Goal: Information Seeking & Learning: Understand process/instructions

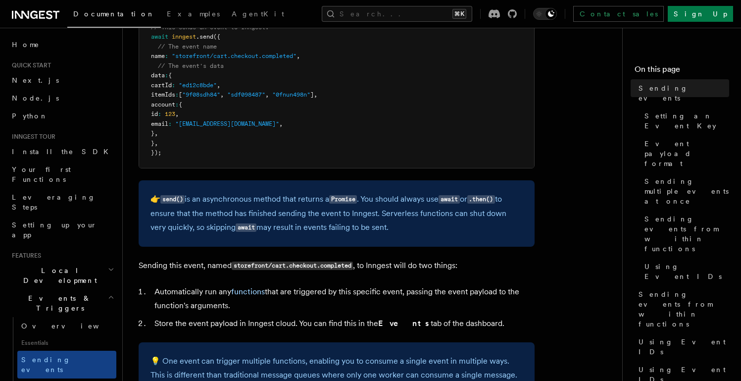
scroll to position [348, 0]
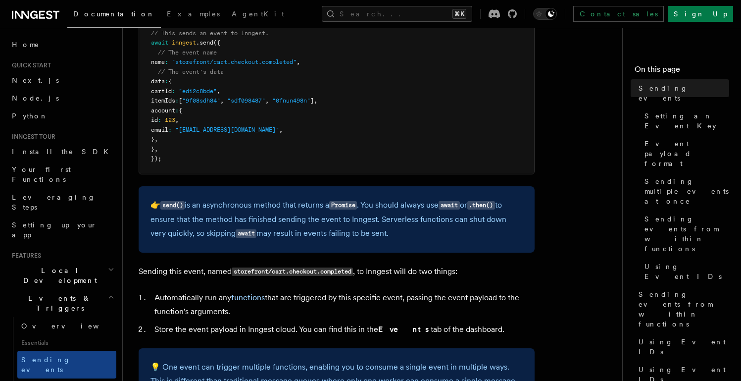
click at [692, 176] on span "Sending multiple events at once" at bounding box center [687, 191] width 85 height 30
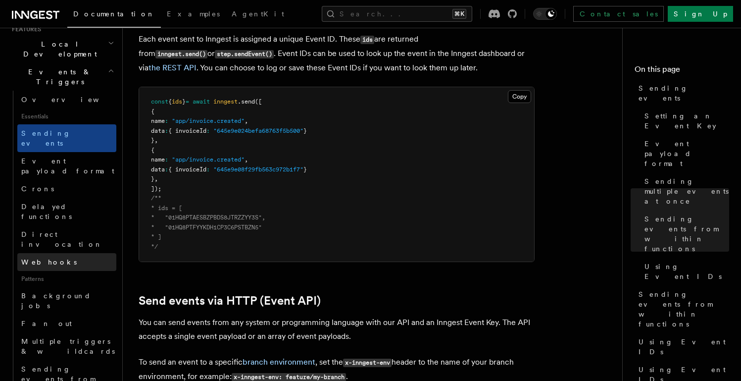
scroll to position [247, 0]
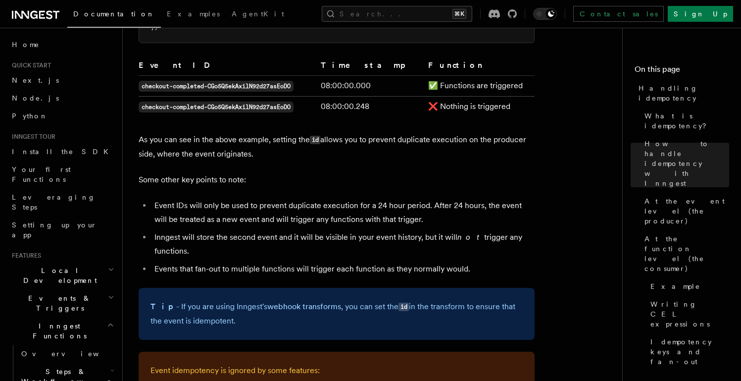
scroll to position [545, 0]
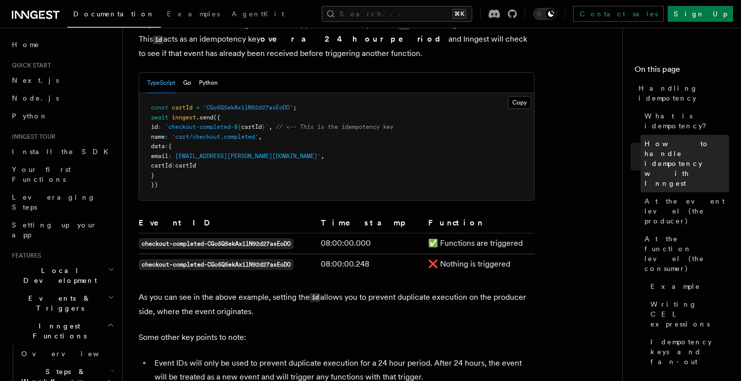
click at [666, 139] on span "How to handle idempotency with Inngest" at bounding box center [687, 164] width 85 height 50
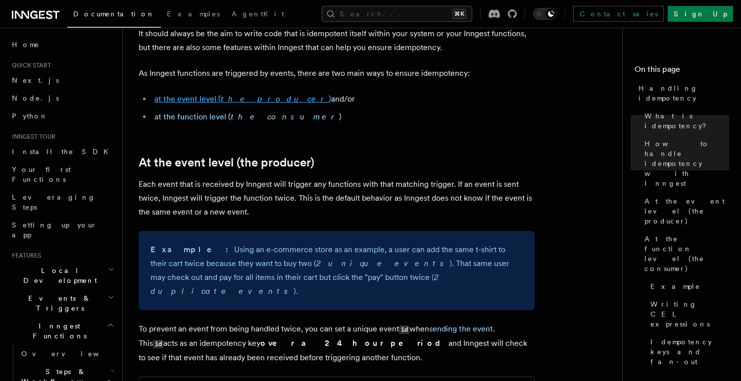
click at [233, 98] on em "the producer" at bounding box center [275, 98] width 108 height 9
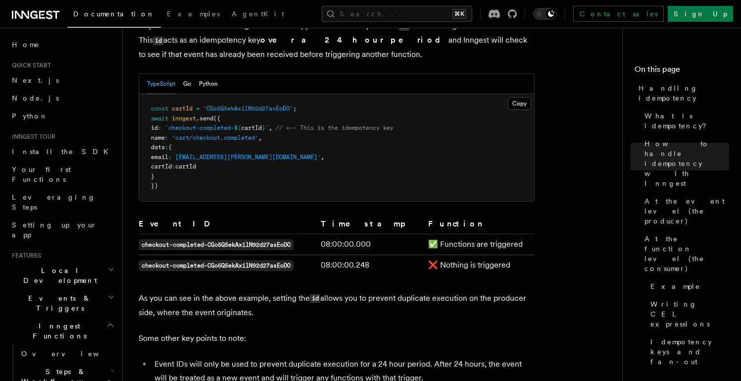
scroll to position [550, 0]
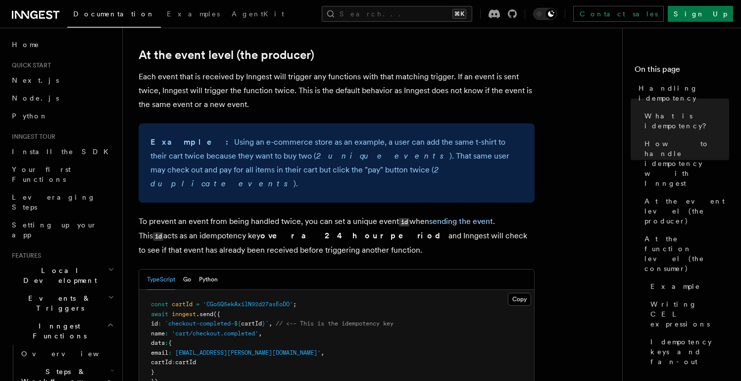
scroll to position [349, 0]
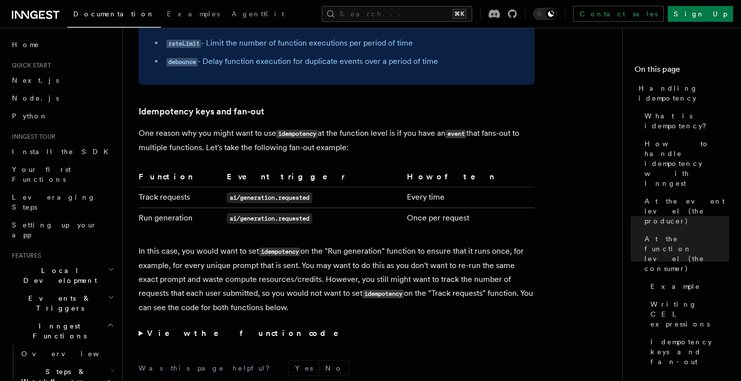
scroll to position [1895, 0]
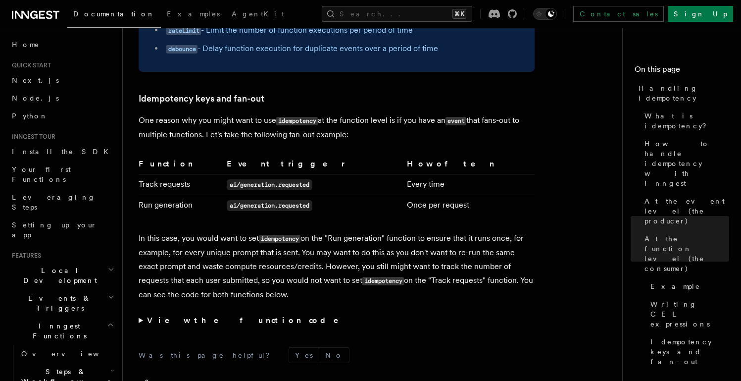
click at [139, 314] on summary "View the function code" at bounding box center [337, 320] width 396 height 14
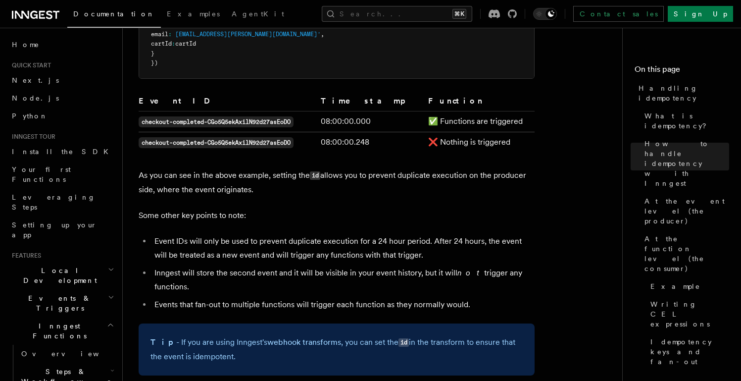
scroll to position [673, 0]
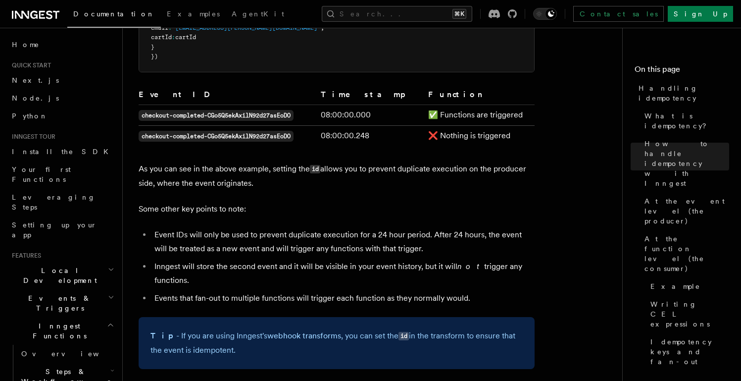
click at [460, 230] on li "Event IDs will only be used to prevent duplicate execution for a 24 hour period…" at bounding box center [343, 242] width 383 height 28
click at [339, 244] on ul "Event IDs will only be used to prevent duplicate execution for a 24 hour period…" at bounding box center [337, 266] width 396 height 77
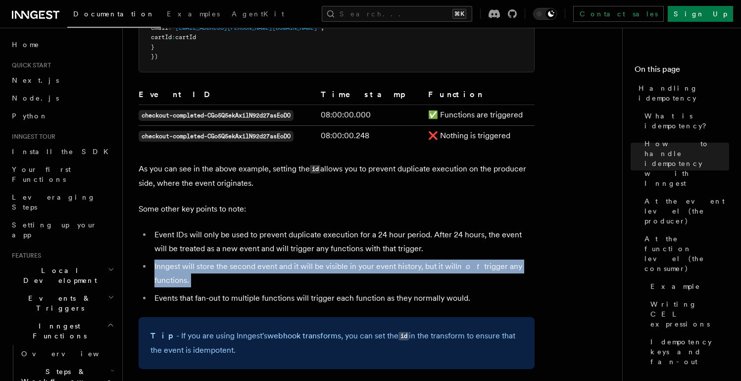
click at [339, 244] on ul "Event IDs will only be used to prevent duplicate execution for a 24 hour period…" at bounding box center [337, 266] width 396 height 77
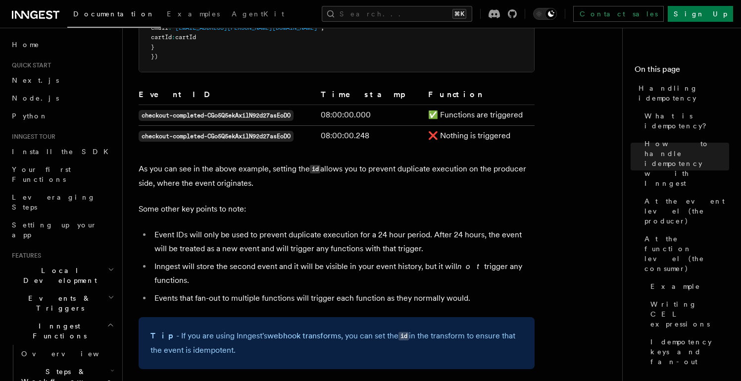
click at [347, 230] on li "Event IDs will only be used to prevent duplicate execution for a 24 hour period…" at bounding box center [343, 242] width 383 height 28
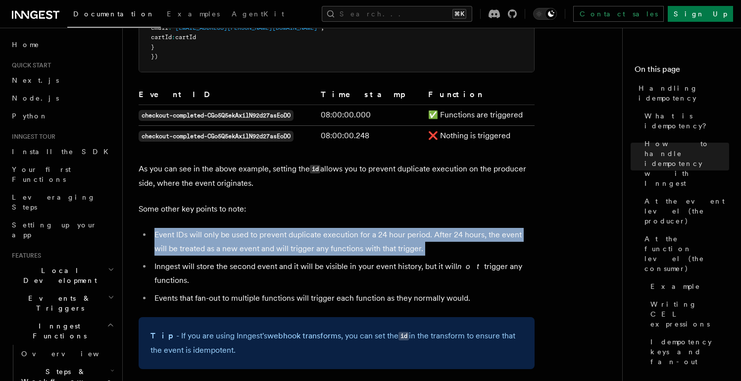
click at [347, 230] on li "Event IDs will only be used to prevent duplicate execution for a 24 hour period…" at bounding box center [343, 242] width 383 height 28
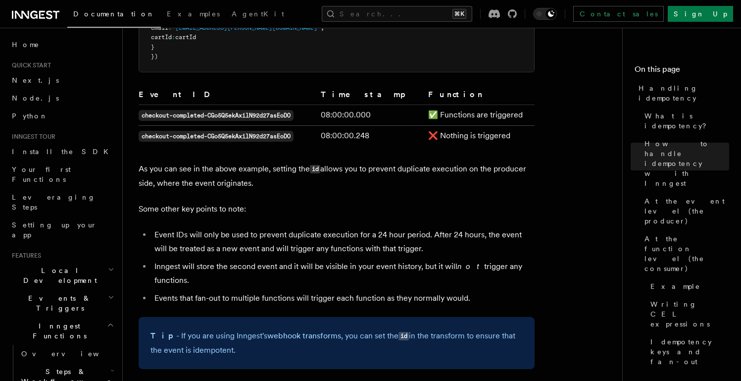
click at [256, 259] on li "Inngest will store the second event and it will be visible in your event histor…" at bounding box center [343, 273] width 383 height 28
drag, startPoint x: 206, startPoint y: 256, endPoint x: 314, endPoint y: 255, distance: 108.9
click at [314, 259] on li "Inngest will store the second event and it will be visible in your event histor…" at bounding box center [343, 273] width 383 height 28
drag, startPoint x: 195, startPoint y: 284, endPoint x: 222, endPoint y: 284, distance: 27.2
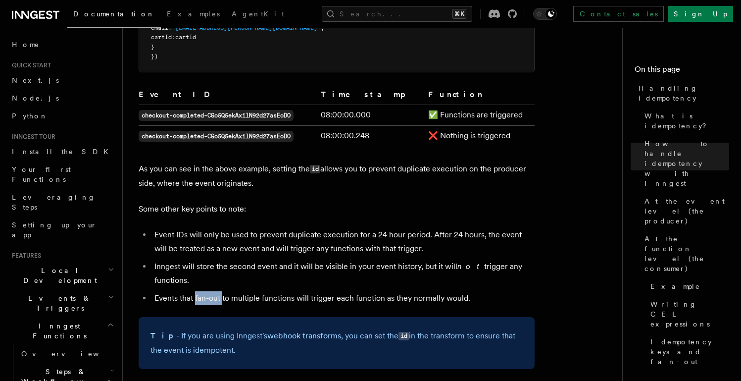
click at [222, 291] on li "Events that fan-out to multiple functions will trigger each function as they no…" at bounding box center [343, 298] width 383 height 14
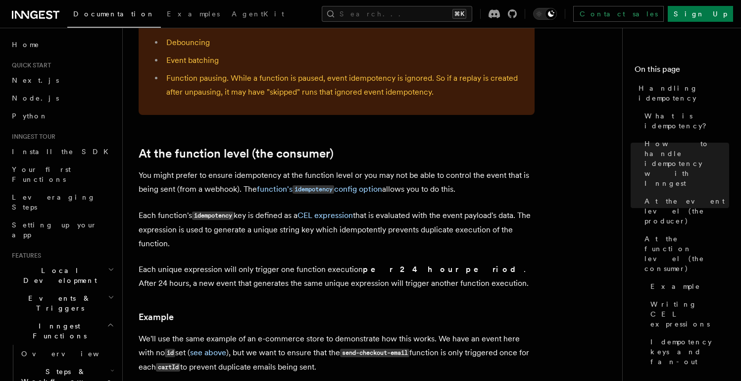
scroll to position [1062, 0]
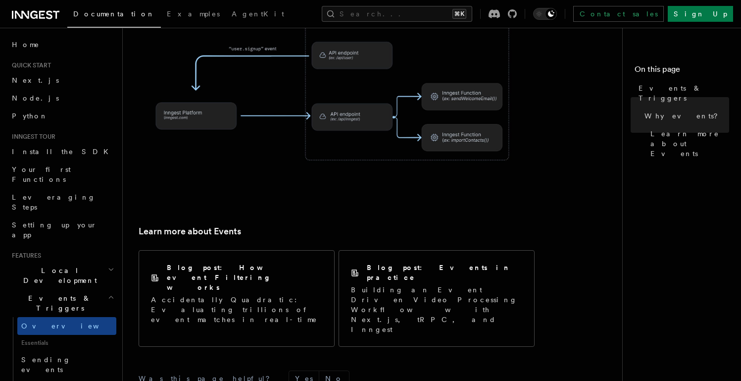
scroll to position [100, 0]
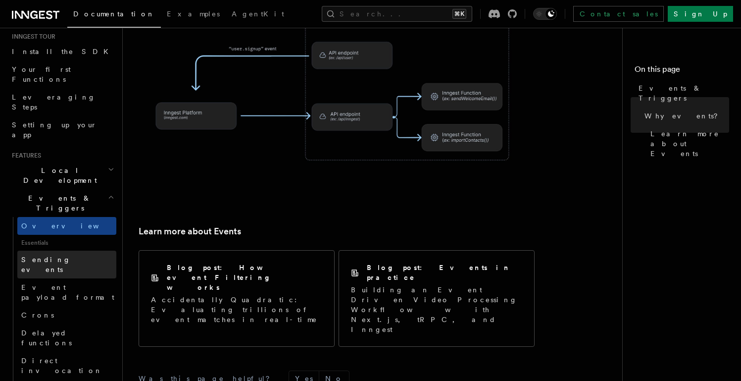
click at [48, 255] on span "Sending events" at bounding box center [68, 265] width 95 height 20
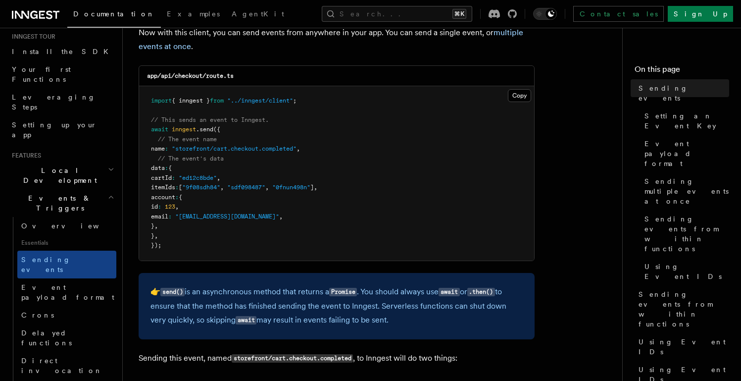
scroll to position [507, 0]
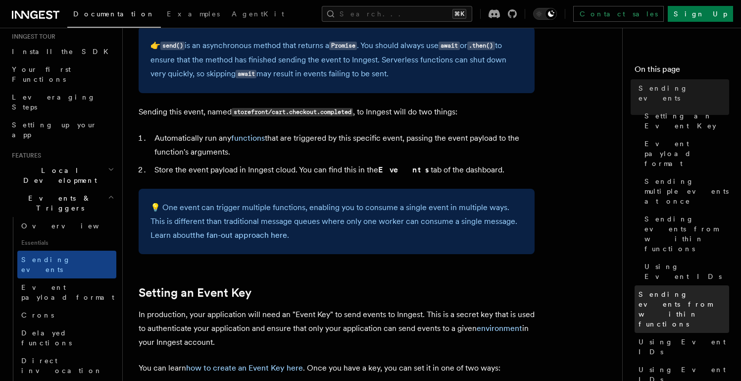
click at [678, 285] on link "Sending events from within functions" at bounding box center [682, 309] width 95 height 48
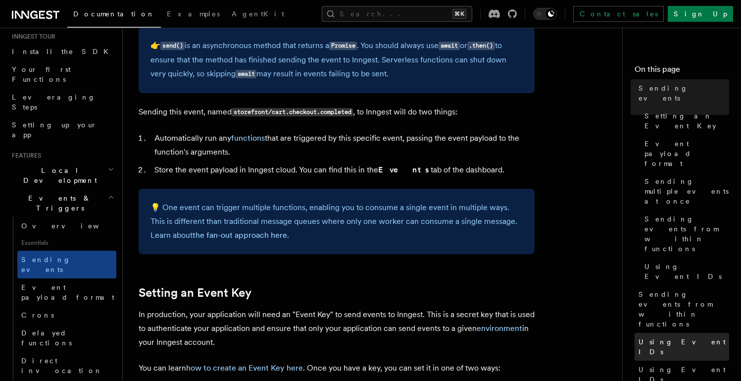
click at [677, 333] on link "Using Event IDs" at bounding box center [682, 347] width 95 height 28
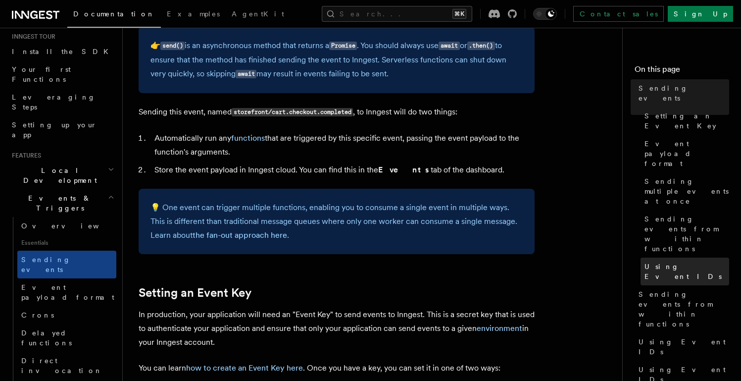
click at [660, 257] on link "Using Event IDs" at bounding box center [685, 271] width 89 height 28
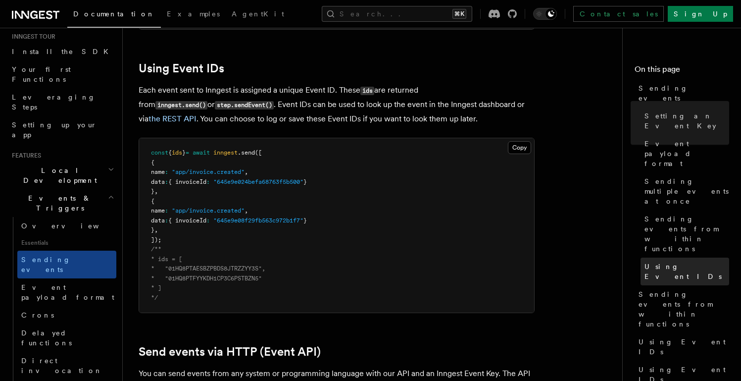
scroll to position [1767, 0]
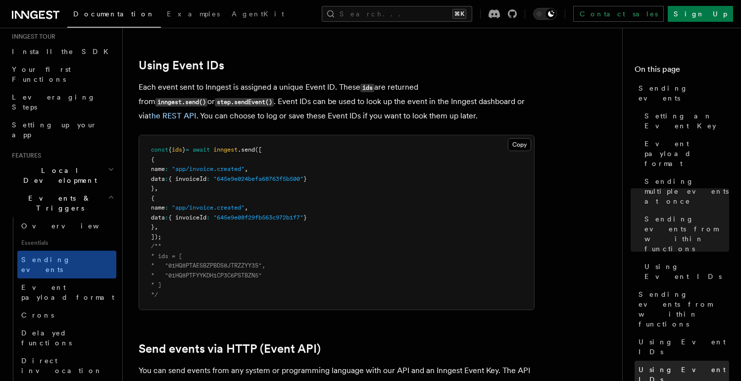
click at [668, 364] on span "Using Event IDs" at bounding box center [684, 374] width 91 height 20
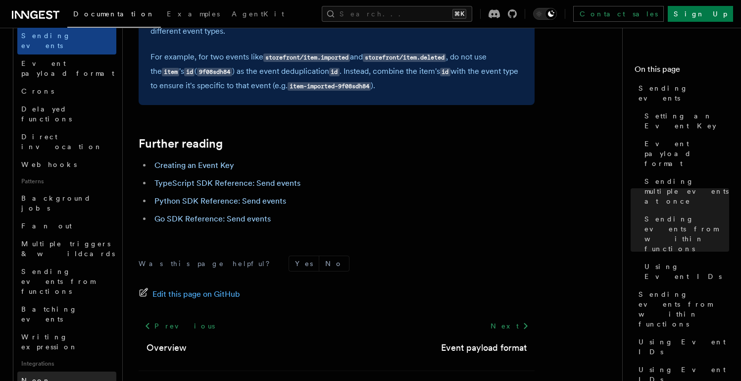
scroll to position [318, 0]
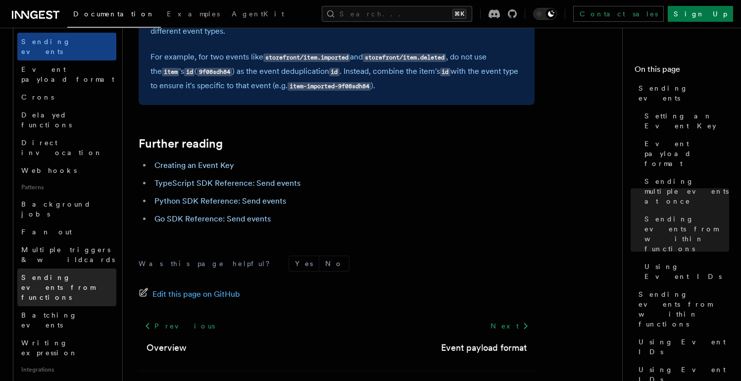
click at [89, 272] on span "Sending events from functions" at bounding box center [68, 287] width 95 height 30
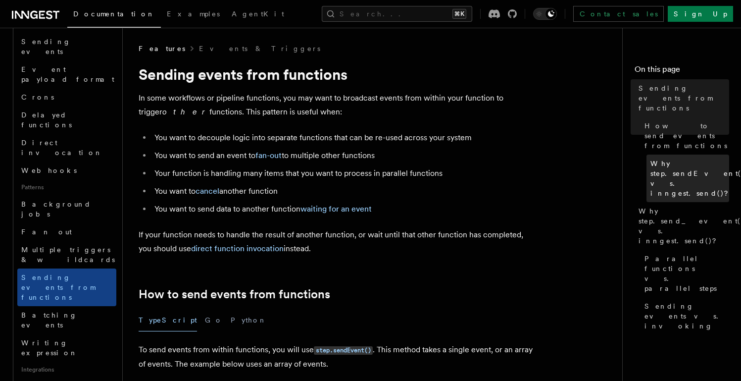
click at [656, 158] on span "Why step.sendEvent() vs. inngest.send()?" at bounding box center [698, 178] width 95 height 40
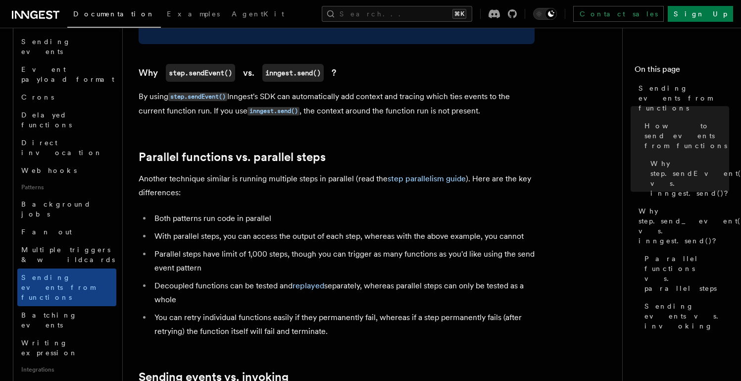
scroll to position [1092, 0]
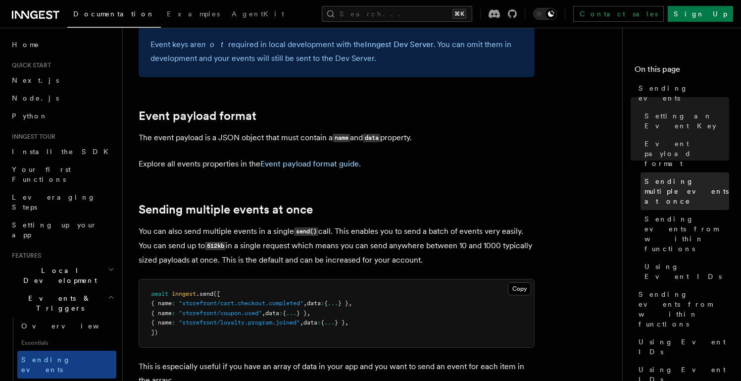
click at [696, 176] on span "Sending multiple events at once" at bounding box center [687, 191] width 85 height 30
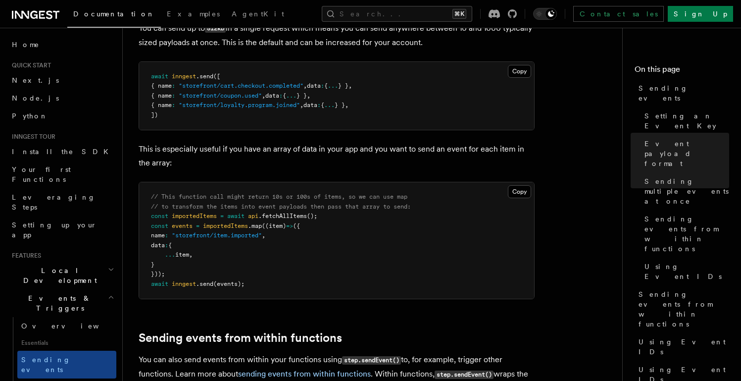
scroll to position [1235, 0]
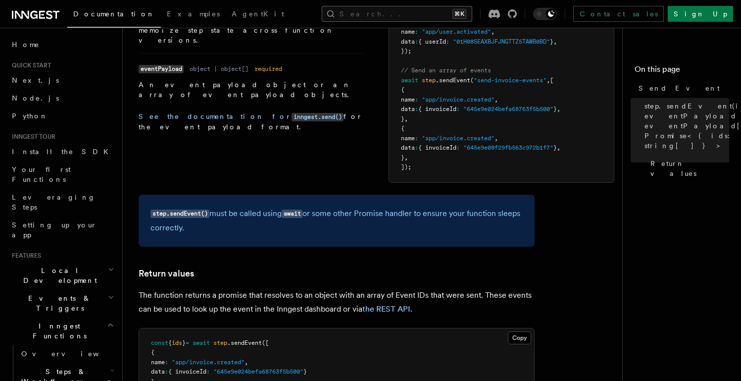
scroll to position [429, 0]
